Goal: Find contact information: Find contact information

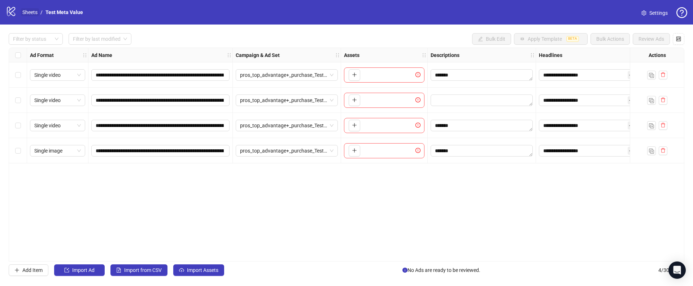
click at [30, 10] on link "Sheets" at bounding box center [30, 12] width 18 height 8
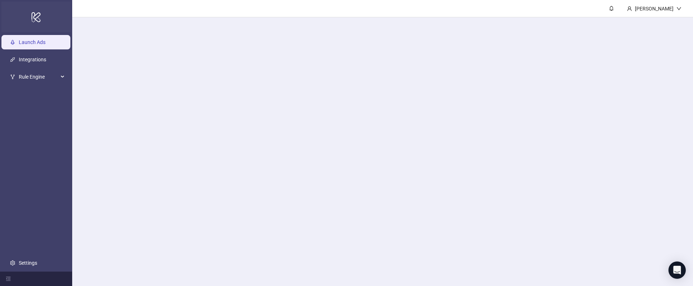
click at [13, 14] on div "logo/logo-mobile" at bounding box center [35, 16] width 69 height 31
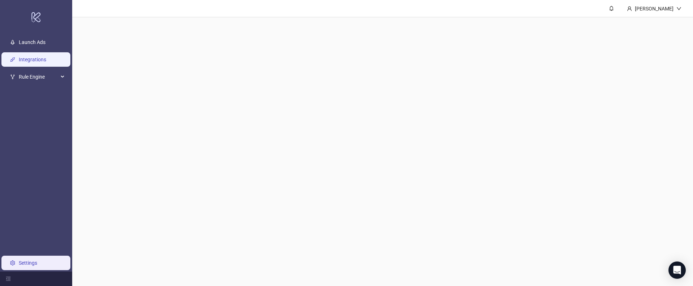
click at [24, 61] on link "Integrations" at bounding box center [32, 60] width 27 height 6
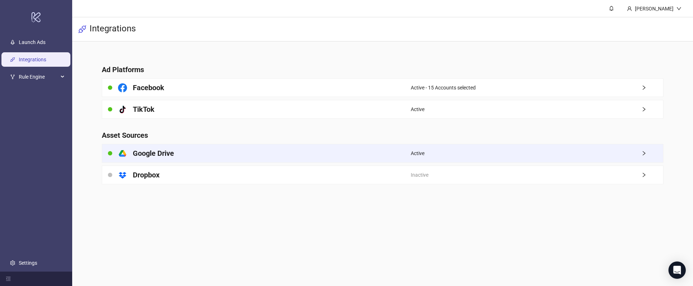
click at [127, 154] on div "platform/google_drive Google Drive" at bounding box center [256, 153] width 309 height 18
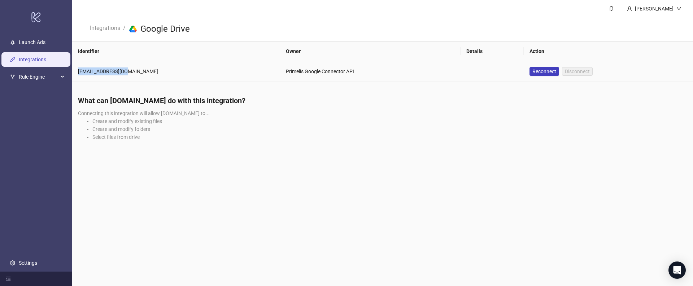
drag, startPoint x: 78, startPoint y: 74, endPoint x: 128, endPoint y: 72, distance: 49.9
click at [128, 72] on div "[EMAIL_ADDRESS][DOMAIN_NAME]" at bounding box center [176, 72] width 196 height 8
copy div "[EMAIL_ADDRESS][DOMAIN_NAME]"
